Goal: Task Accomplishment & Management: Manage account settings

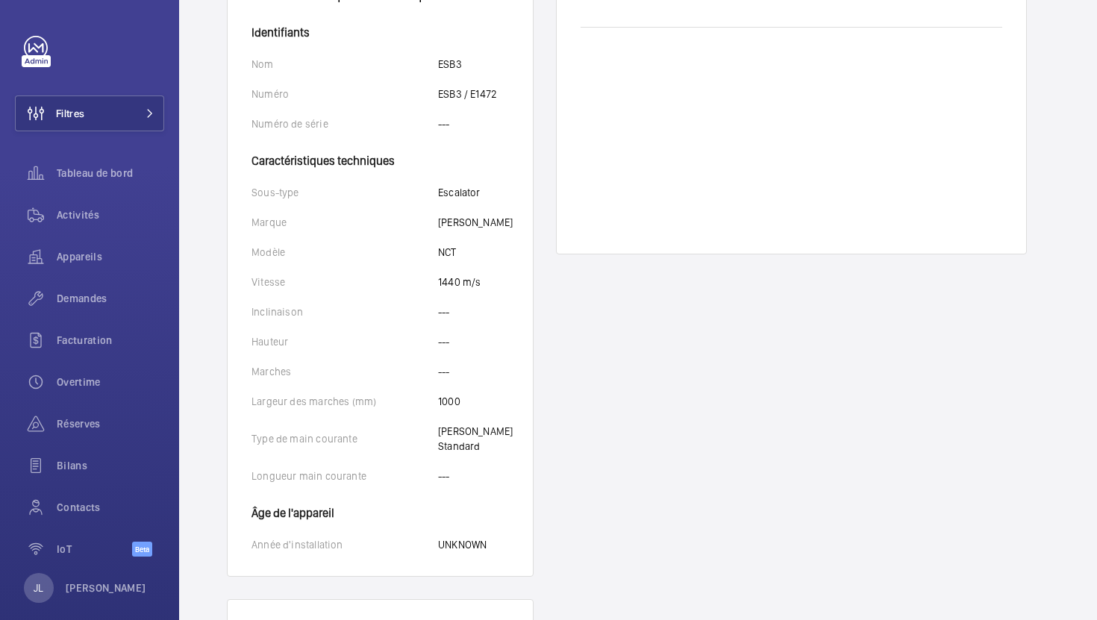
scroll to position [516, 0]
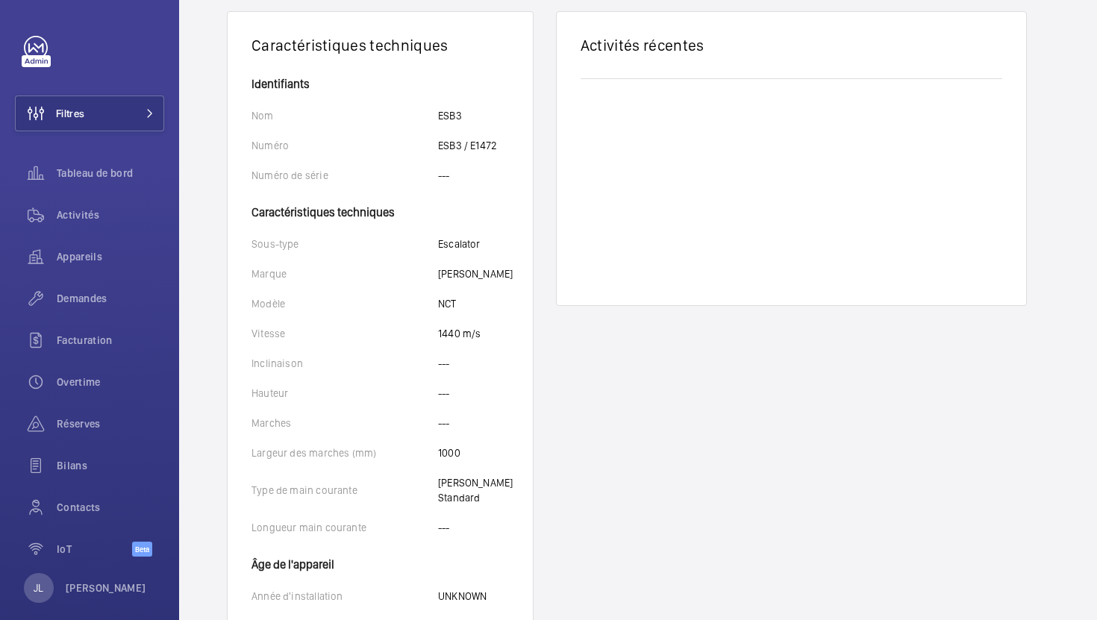
scroll to position [516, 0]
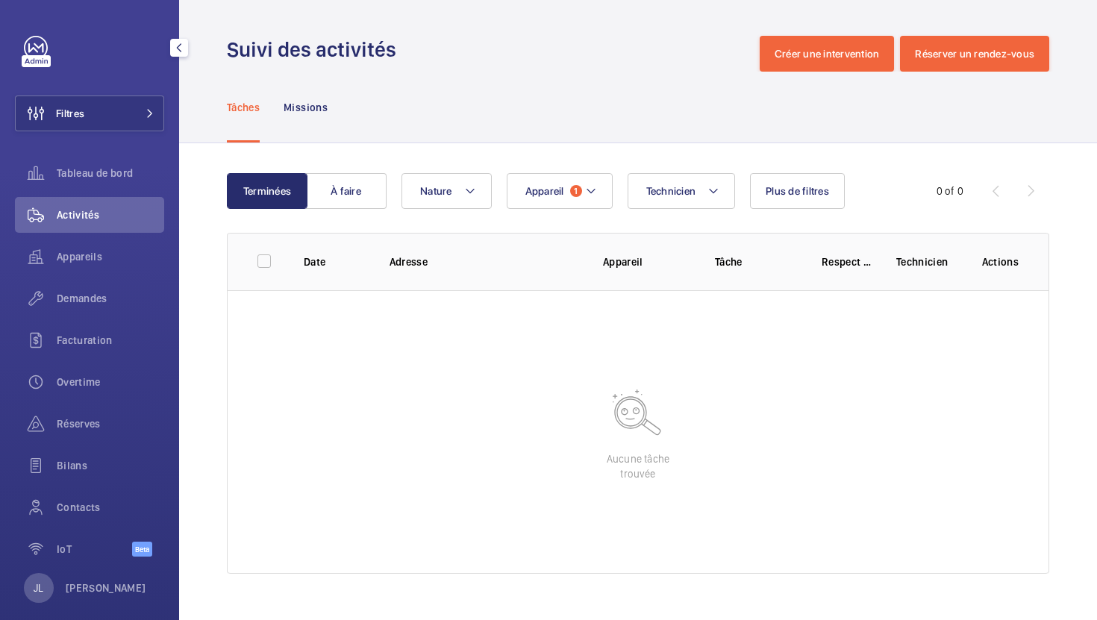
scroll to position [19, 0]
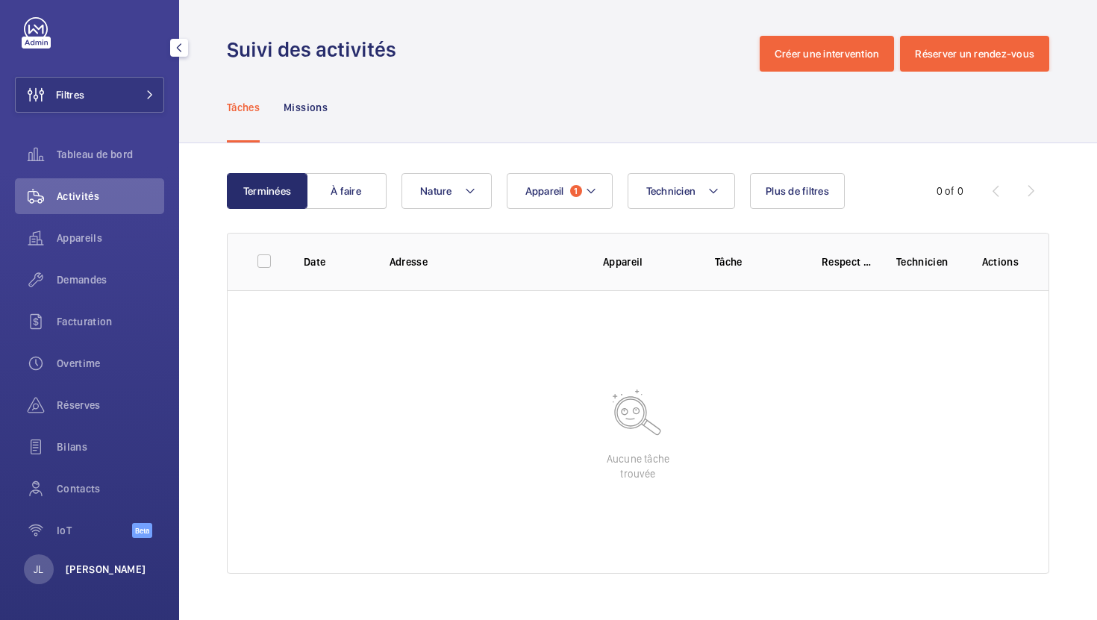
click at [102, 572] on p "[PERSON_NAME]" at bounding box center [106, 569] width 81 height 15
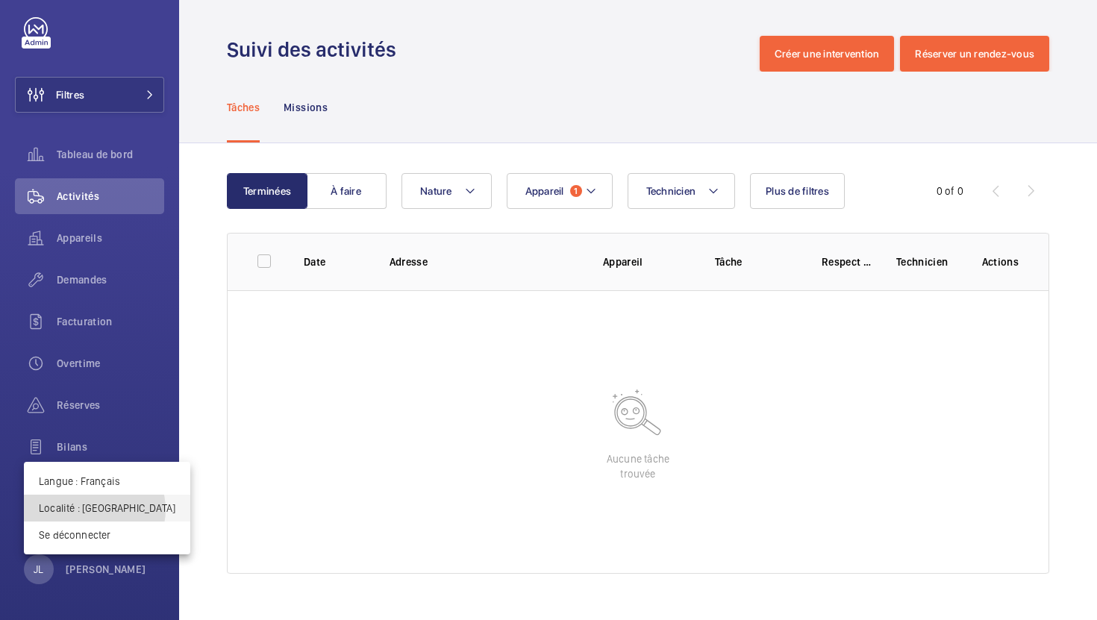
click at [94, 510] on p "Localité : Singapour" at bounding box center [107, 508] width 137 height 15
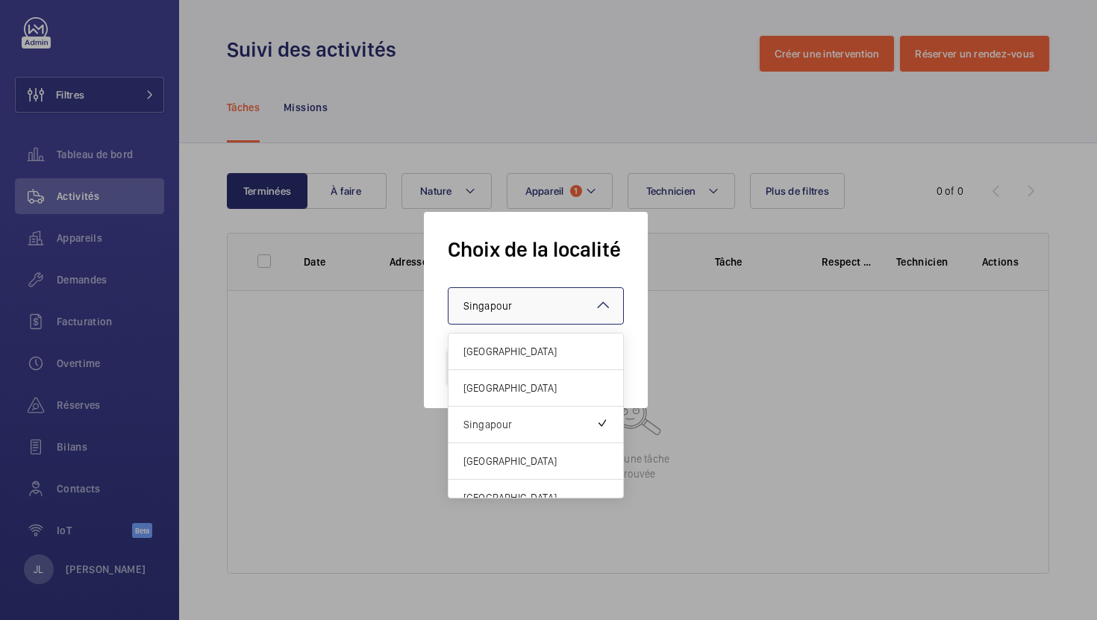
click at [551, 295] on div at bounding box center [536, 306] width 175 height 36
click at [518, 393] on span "Royaume-Uni" at bounding box center [535, 388] width 145 height 15
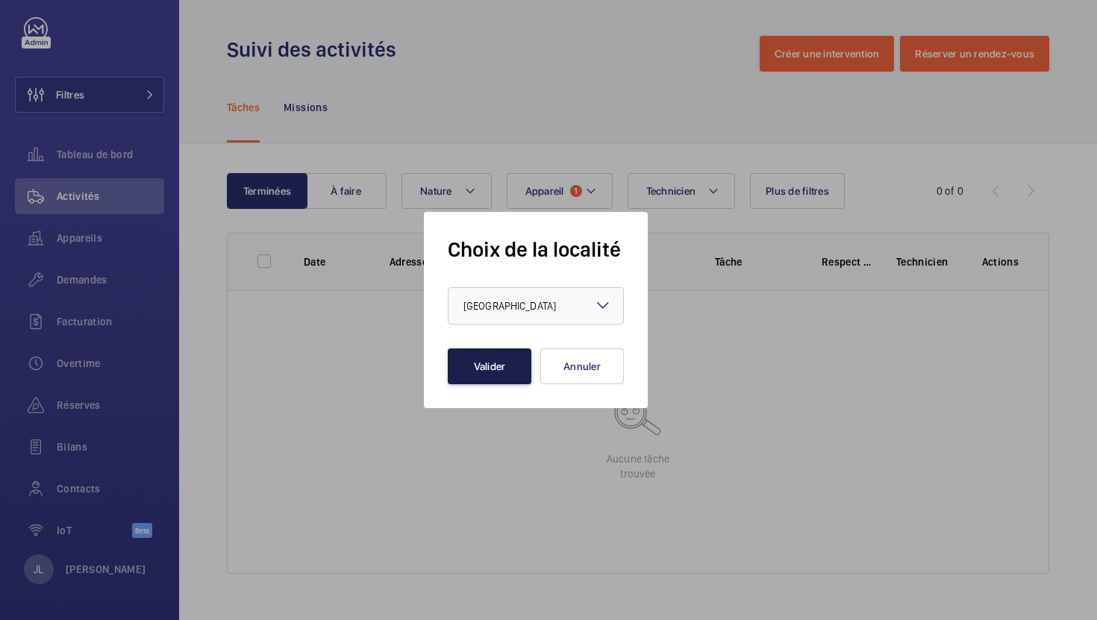
click at [501, 369] on button "Valider" at bounding box center [490, 367] width 84 height 36
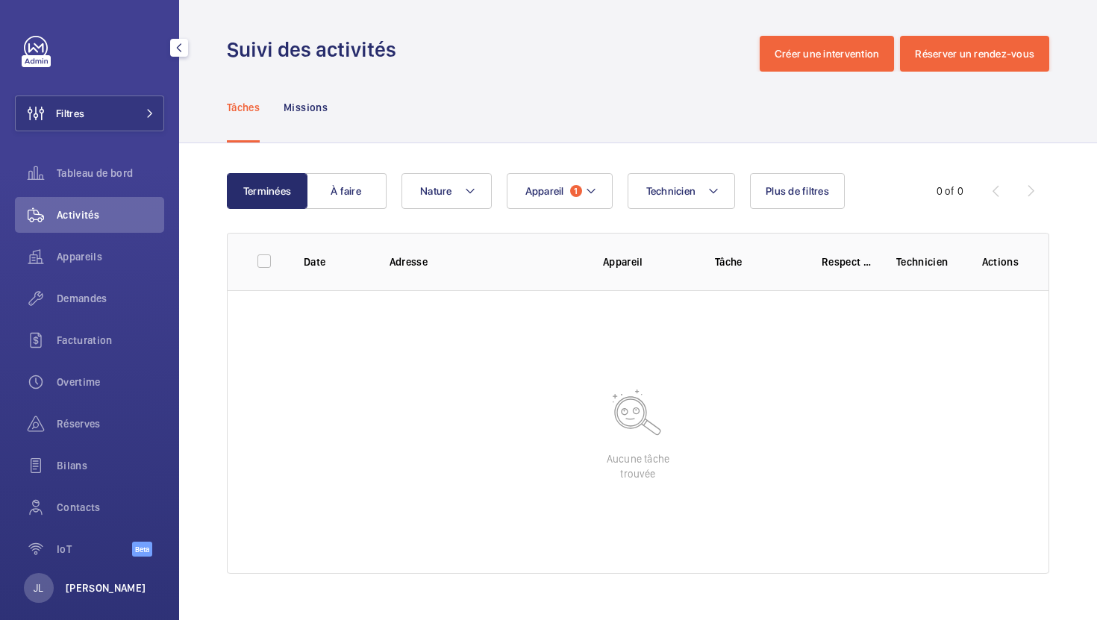
click at [110, 583] on p "[PERSON_NAME]" at bounding box center [106, 588] width 81 height 15
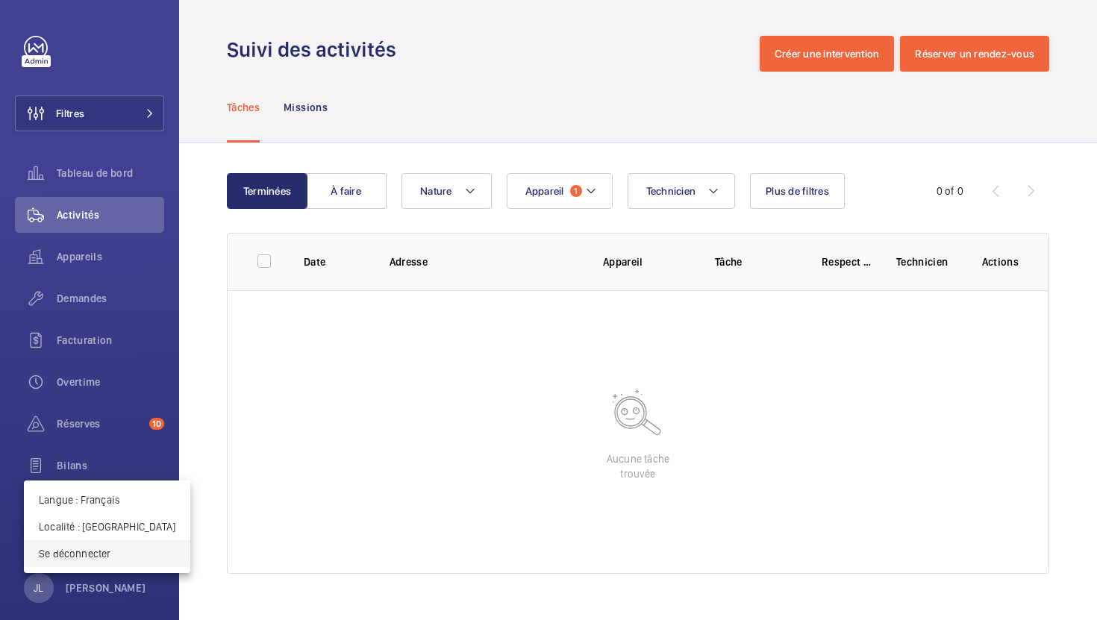
click at [75, 542] on button "Se déconnecter" at bounding box center [107, 553] width 166 height 27
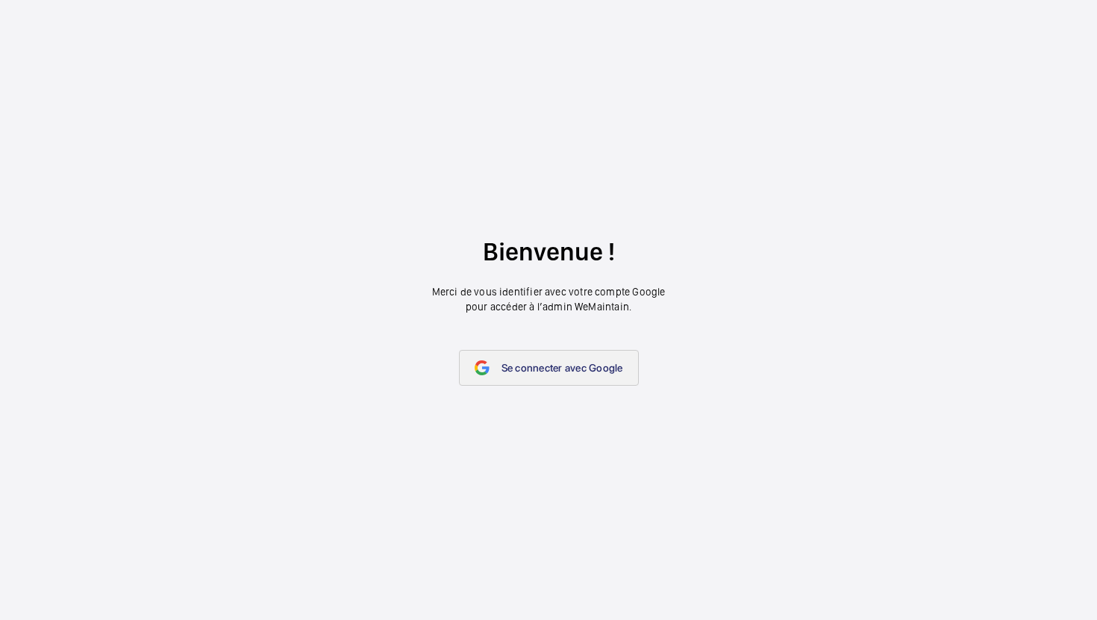
click at [502, 364] on span "Se connecter avec Google" at bounding box center [563, 368] width 122 height 12
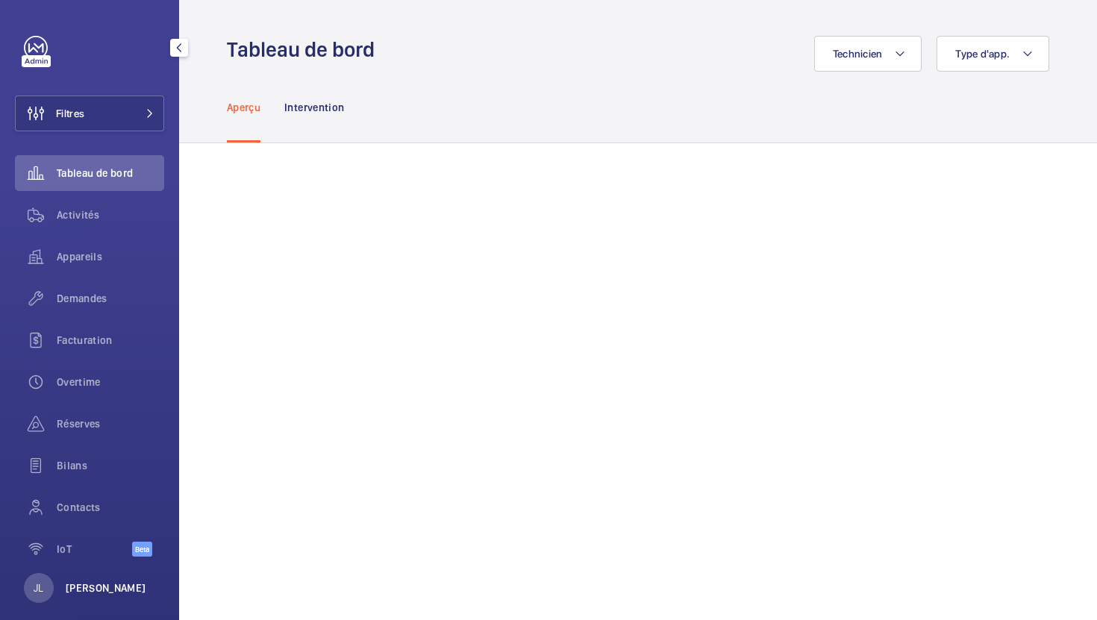
click at [84, 583] on p "[PERSON_NAME]" at bounding box center [106, 588] width 81 height 15
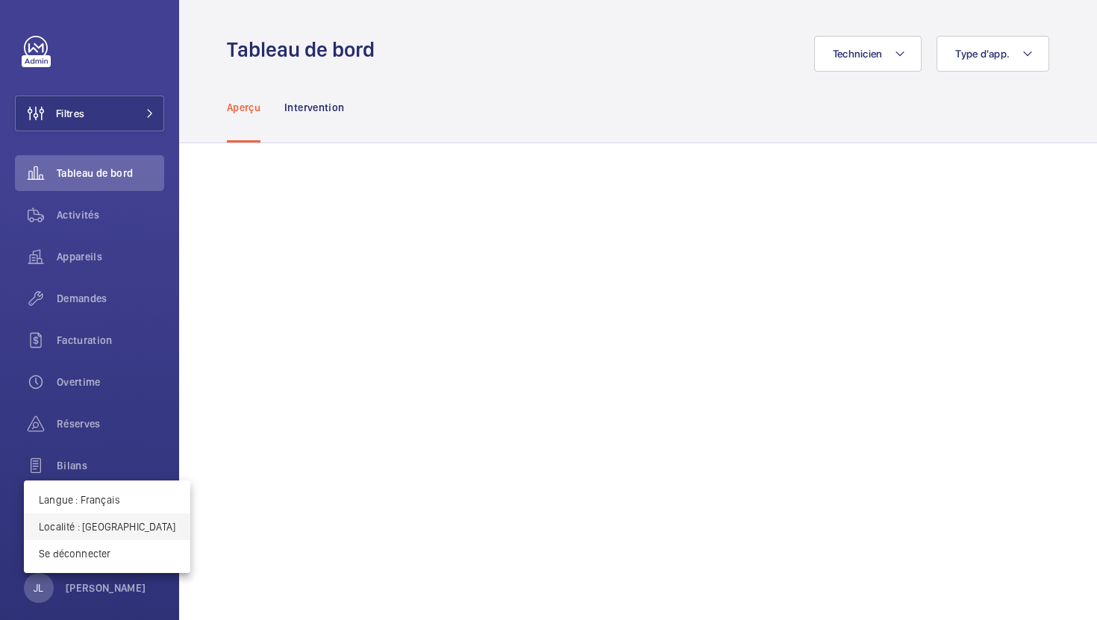
click at [89, 527] on p "Localité : Royaume-Uni" at bounding box center [107, 526] width 137 height 15
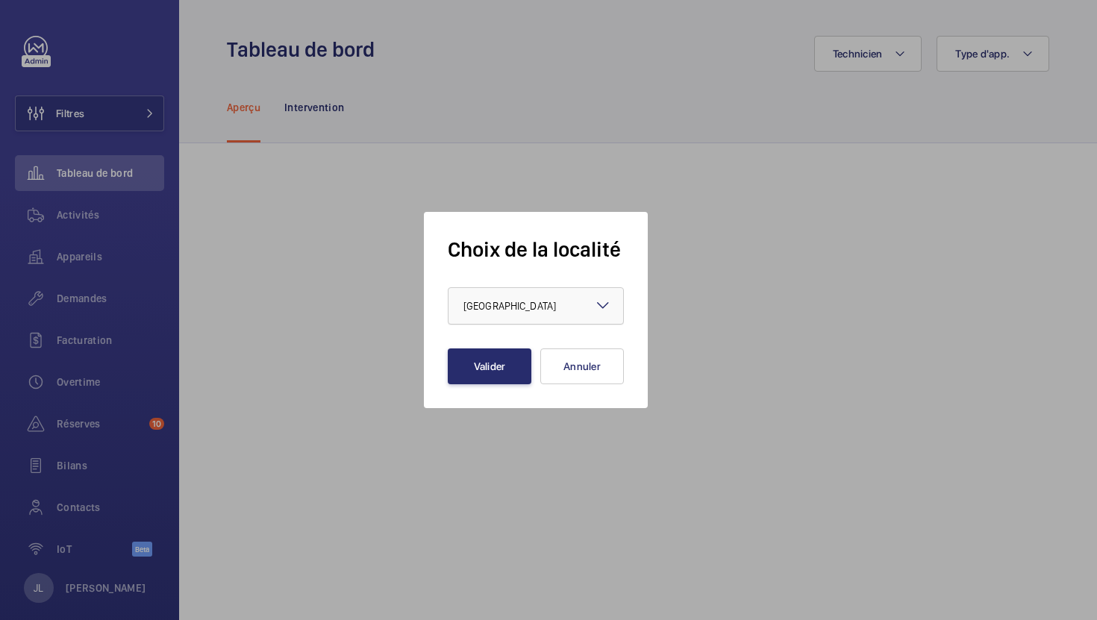
click at [510, 300] on span "Royaume-Uni" at bounding box center [509, 306] width 93 height 12
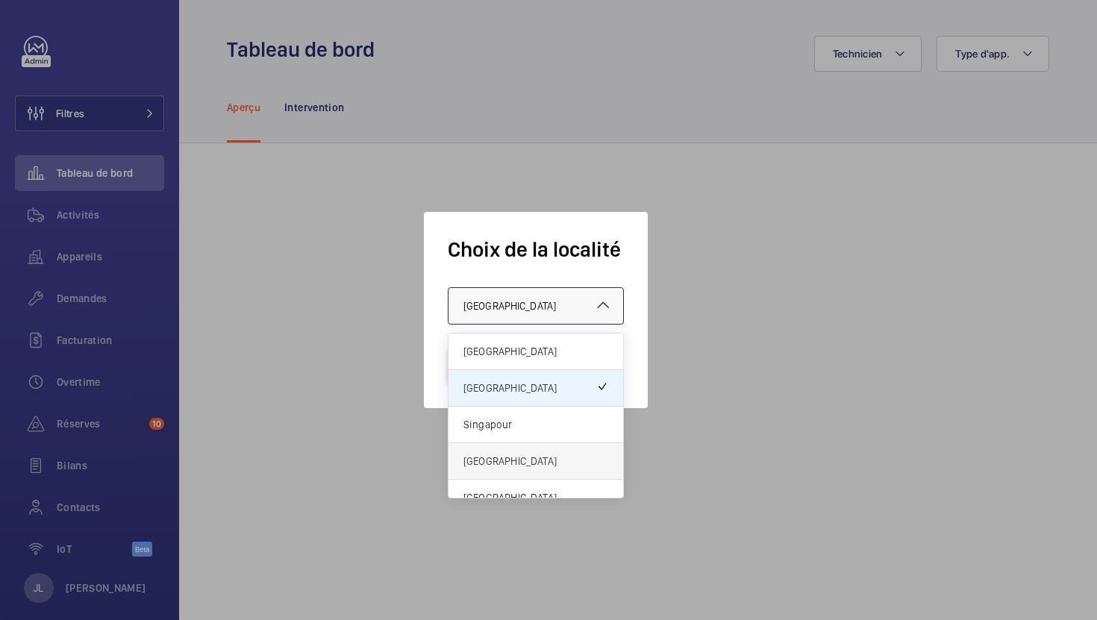
scroll to position [18, 0]
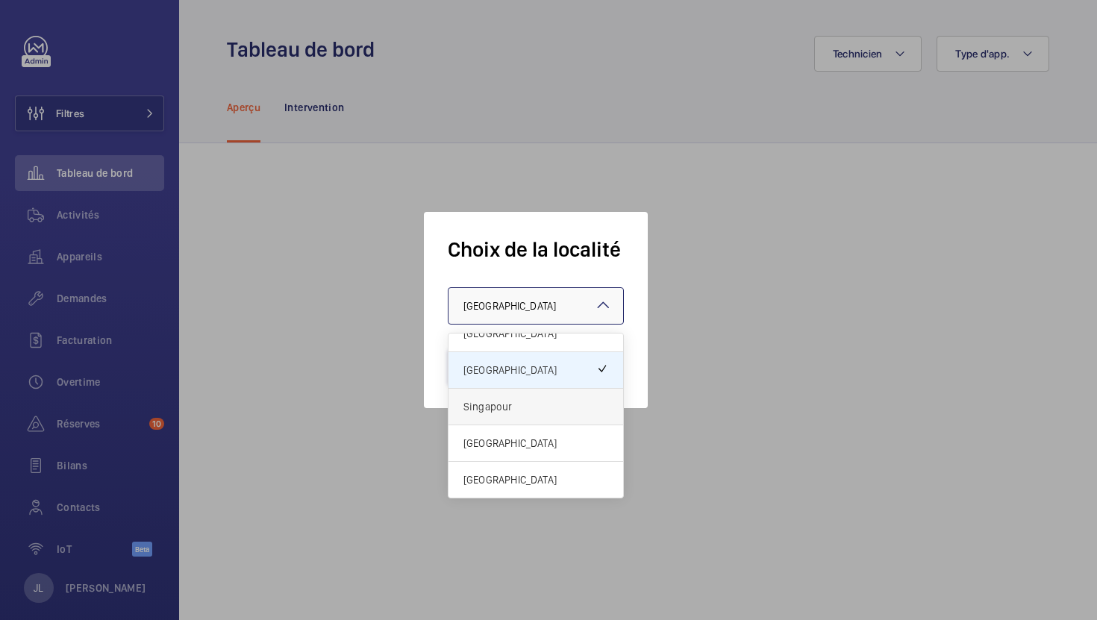
click at [534, 402] on span "Singapour" at bounding box center [535, 406] width 145 height 15
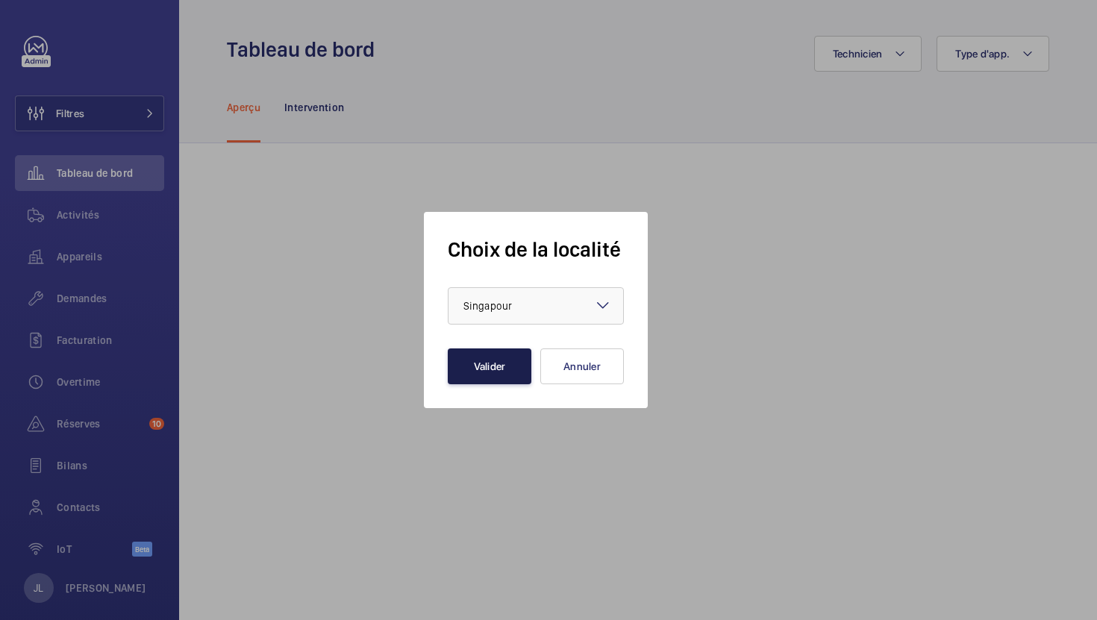
click at [493, 363] on button "Valider" at bounding box center [490, 367] width 84 height 36
